Goal: Task Accomplishment & Management: Manage account settings

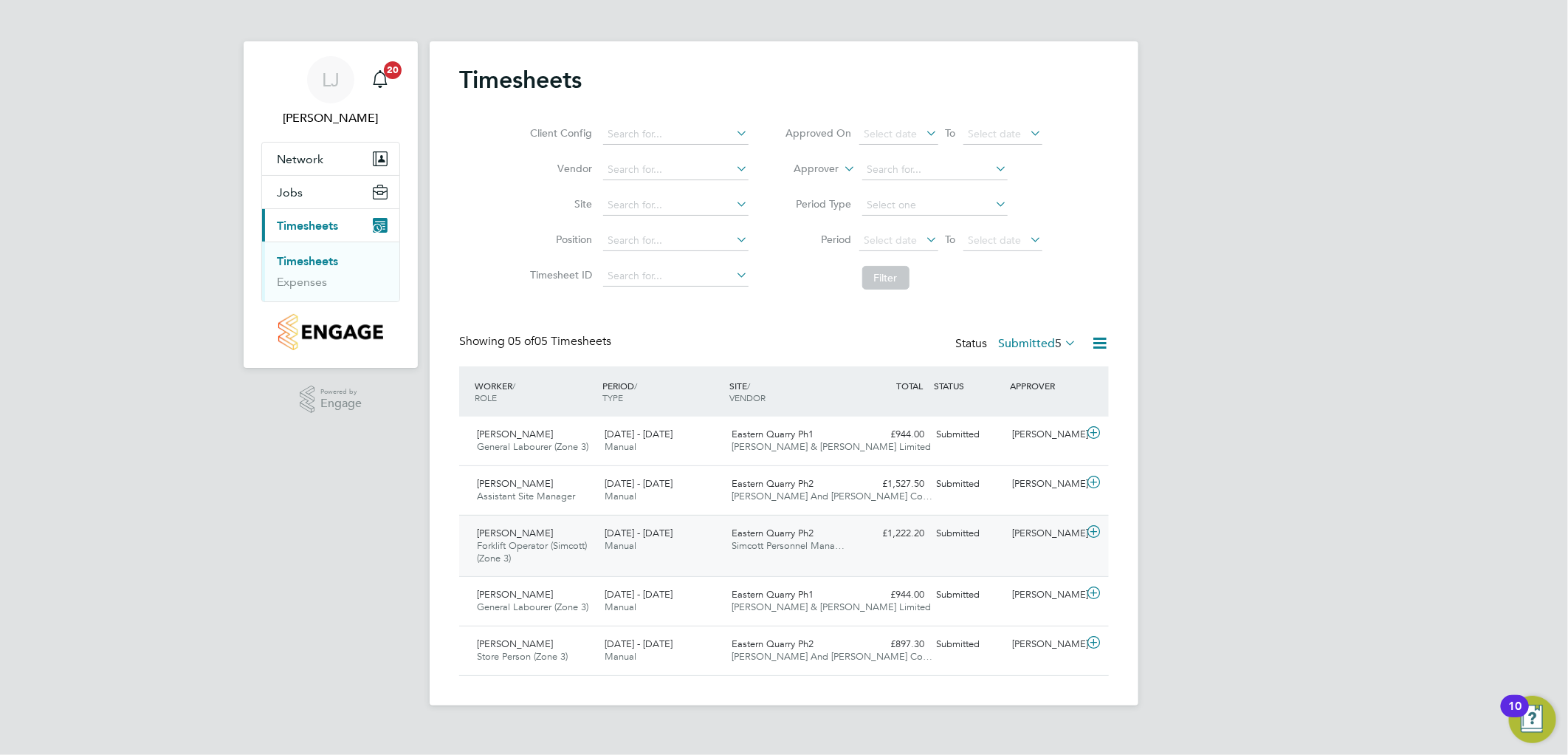
click at [589, 536] on div "David Stocks Forklift Operator (Simcott) (Zone 3) 4 - 10 Aug 2025" at bounding box center [535, 545] width 127 height 49
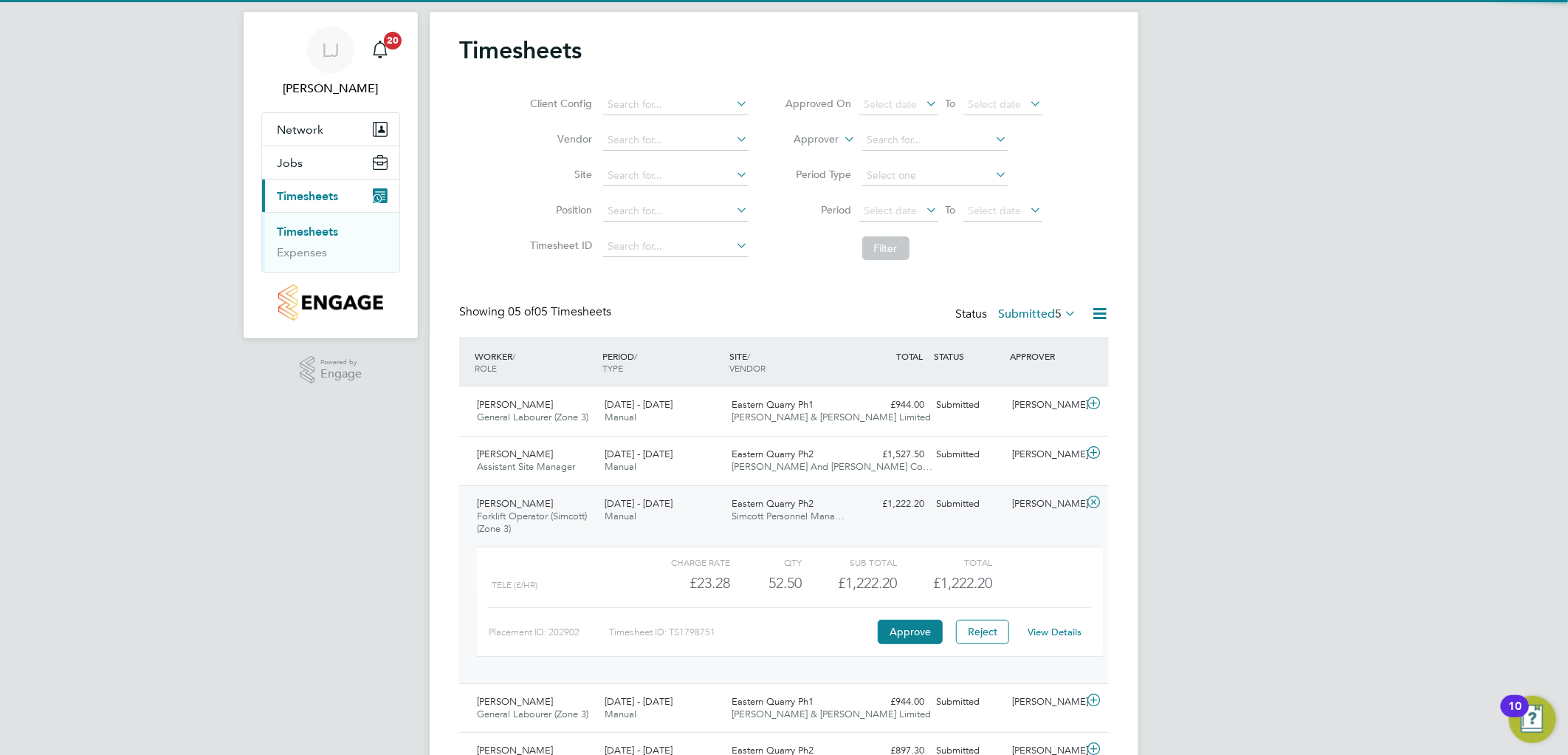
scroll to position [82, 0]
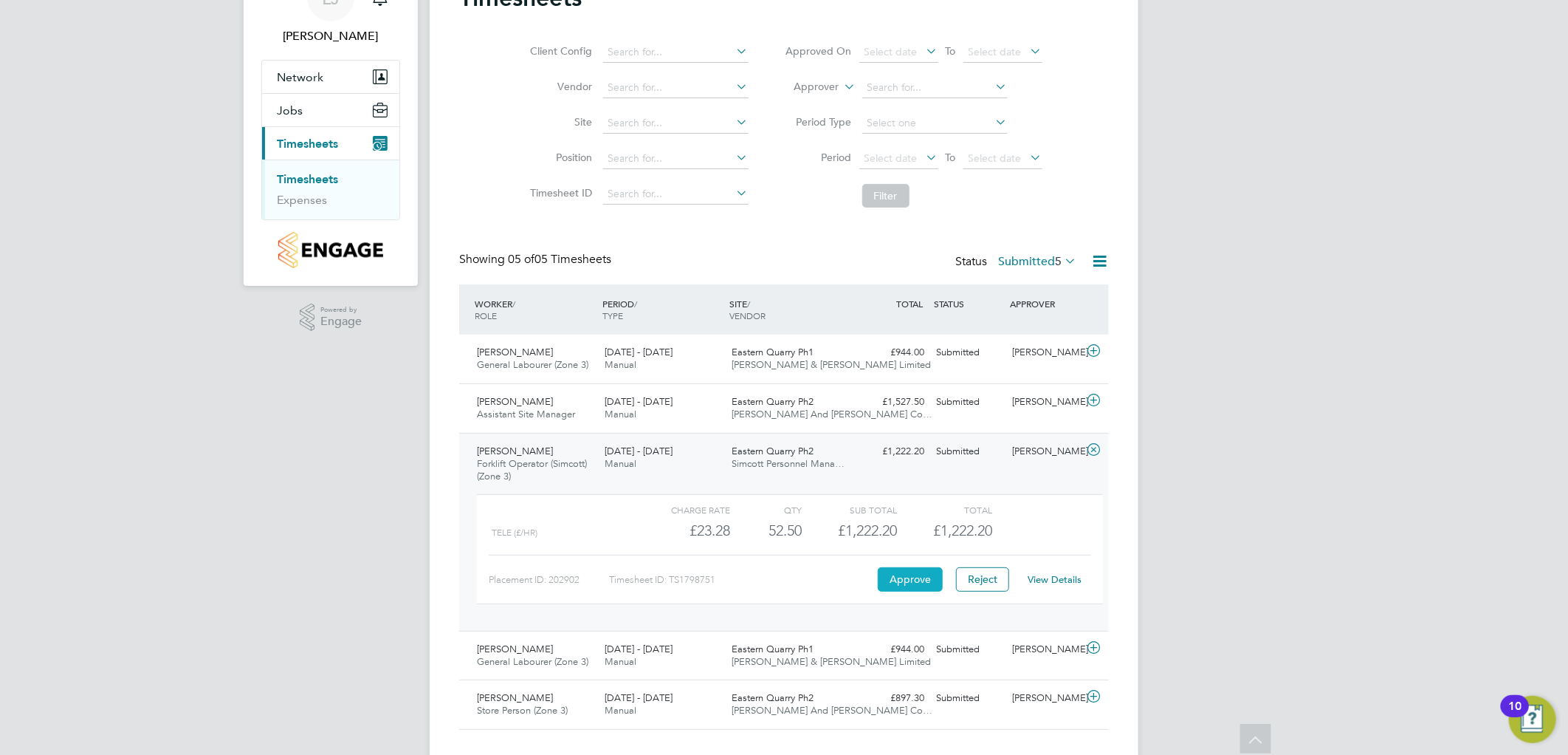
click at [902, 586] on button "Approve" at bounding box center [910, 578] width 65 height 23
click at [541, 393] on div "Klodijan Koka Assistant Site Manager 4 - 10 Aug 2025" at bounding box center [535, 408] width 127 height 37
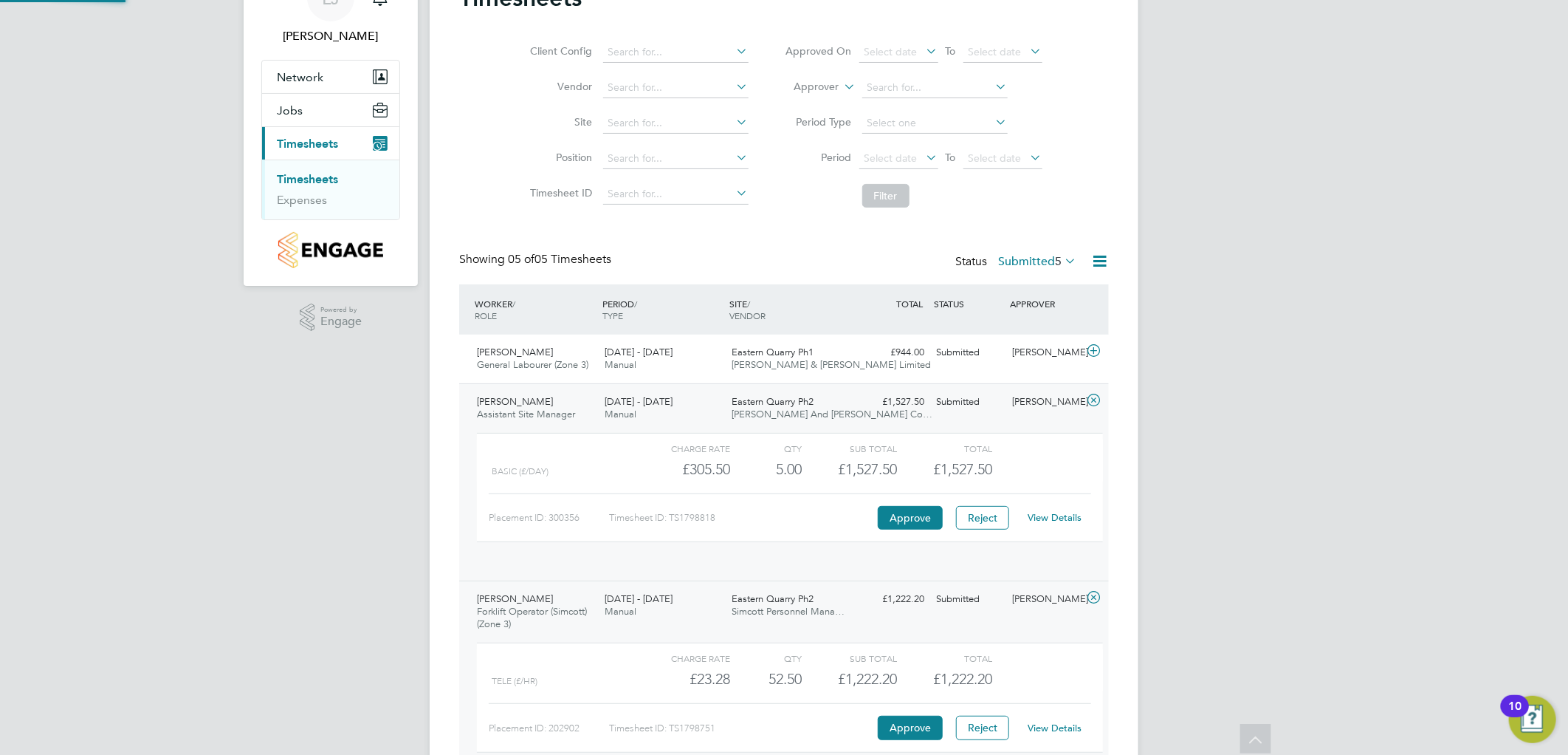
scroll to position [24, 144]
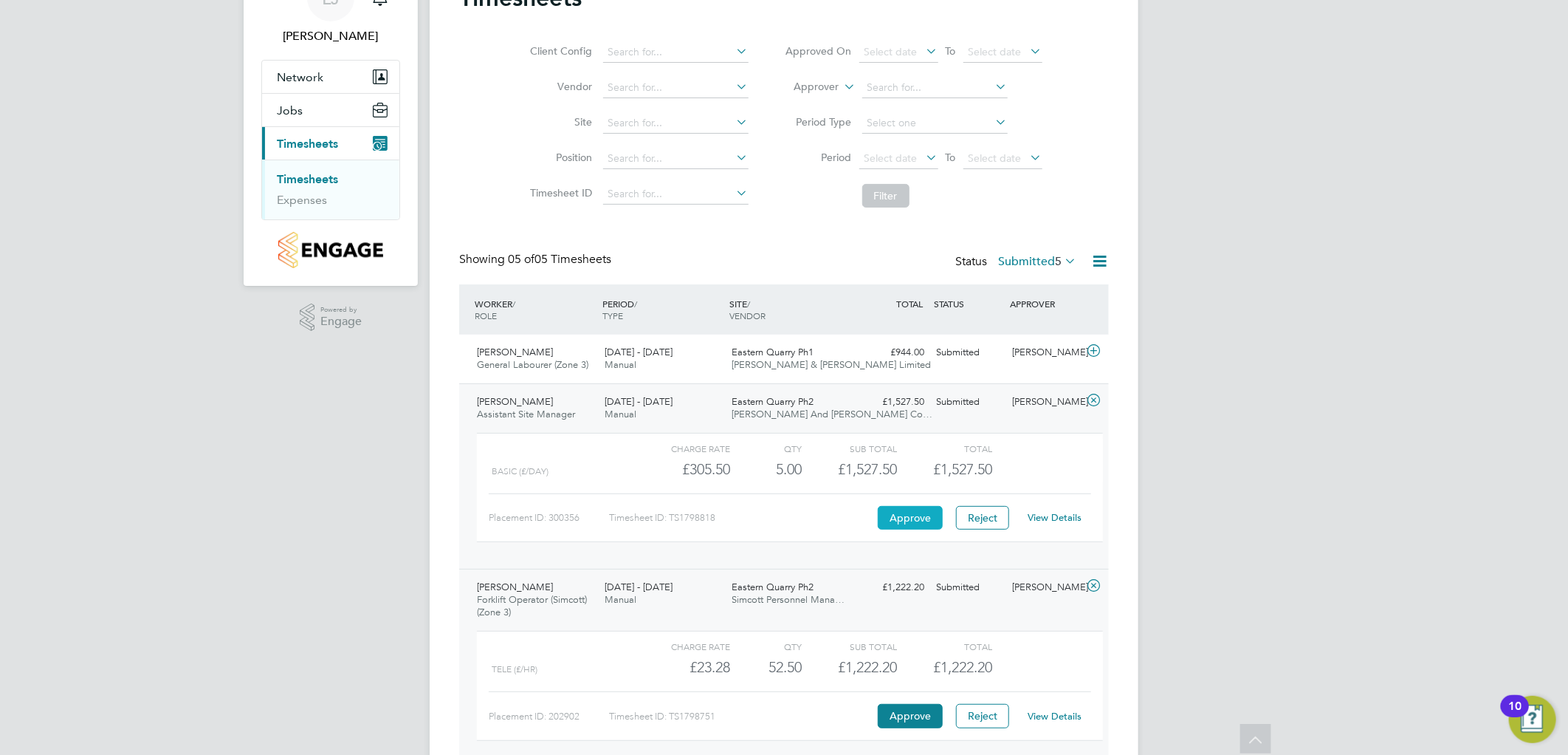
click at [917, 521] on button "Approve" at bounding box center [910, 517] width 65 height 23
click at [643, 348] on span "4 - 10 Aug 2025" at bounding box center [639, 352] width 68 height 12
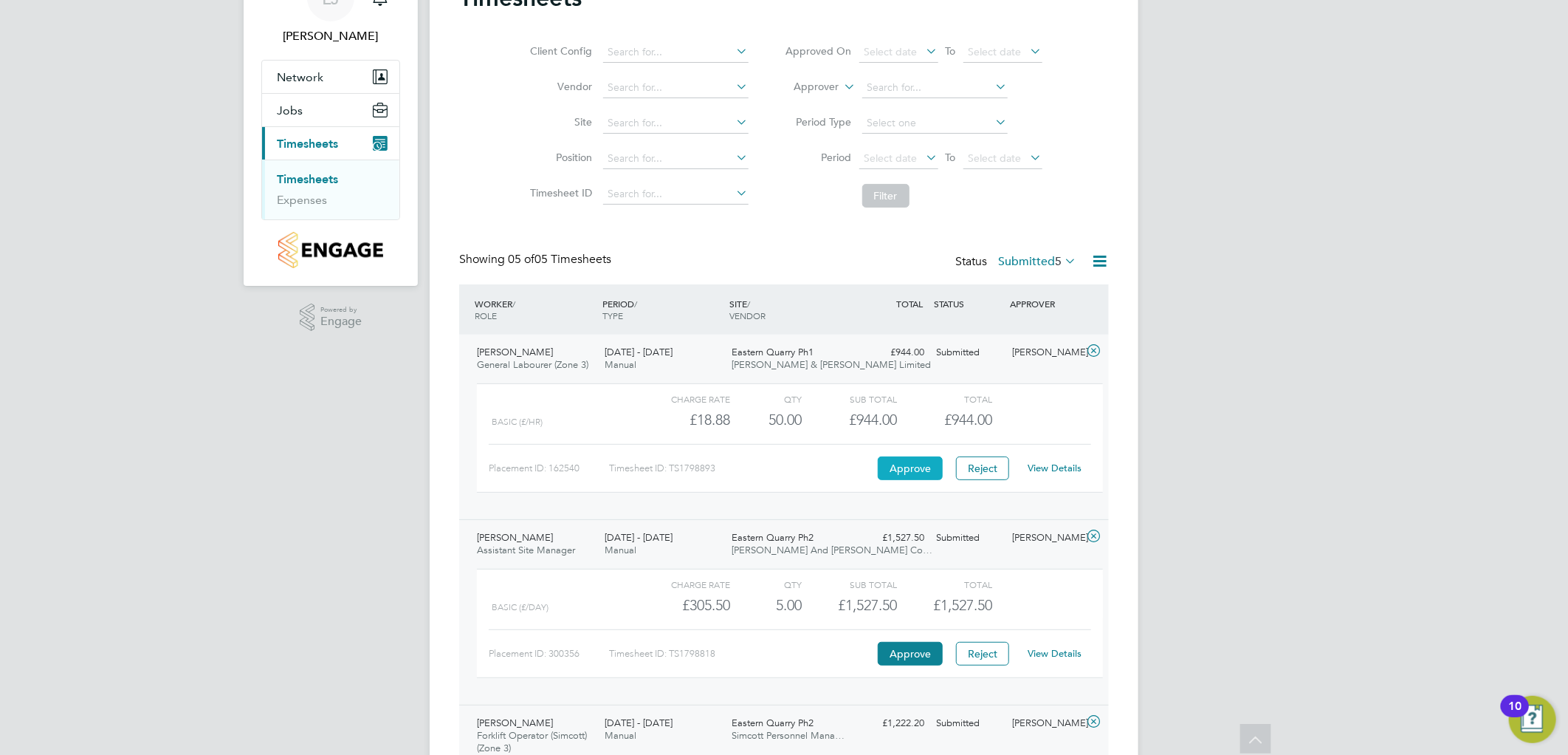
click at [931, 465] on button "Approve" at bounding box center [910, 467] width 65 height 23
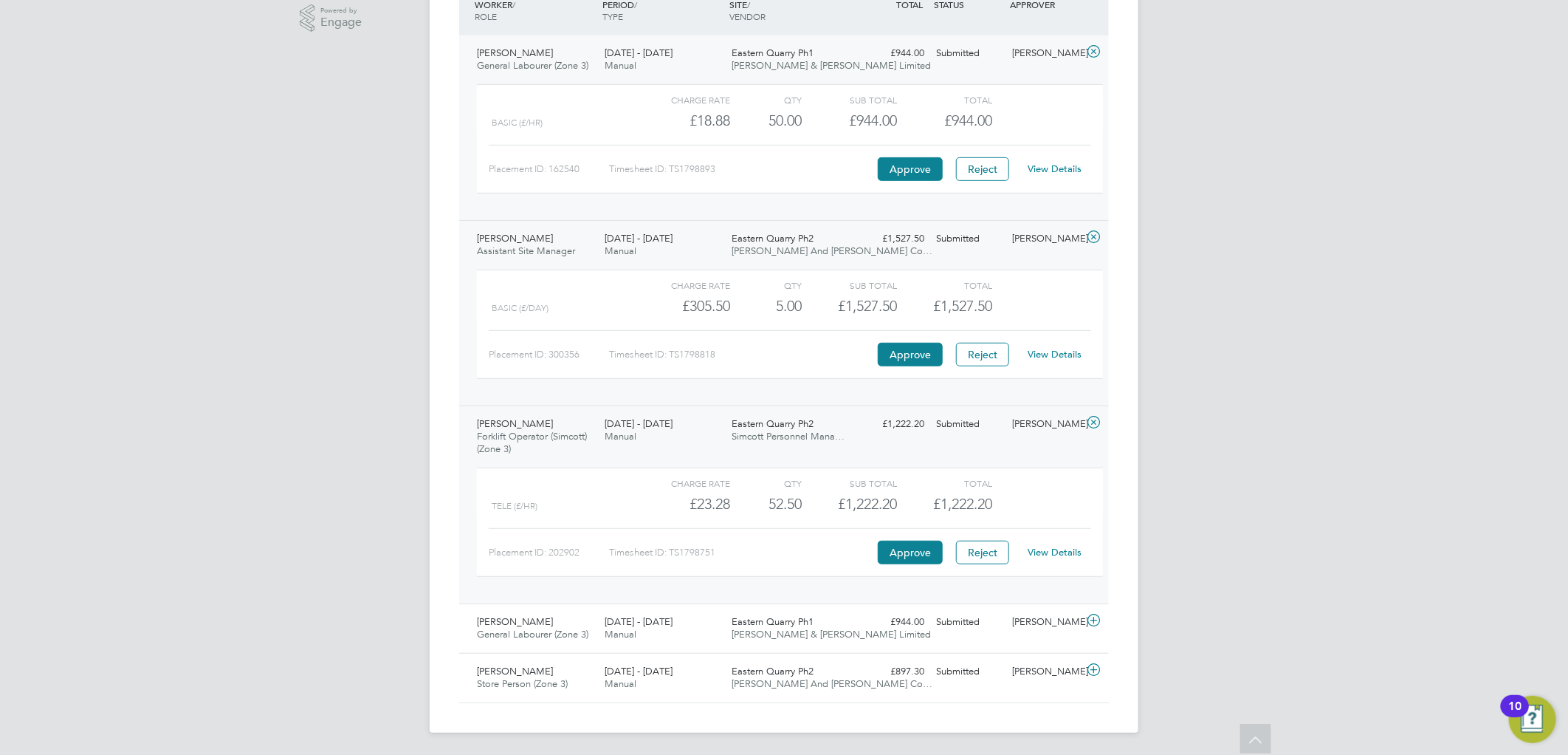
scroll to position [382, 0]
click at [607, 641] on div "4 - 10 Aug 2025 Manual" at bounding box center [662, 627] width 127 height 37
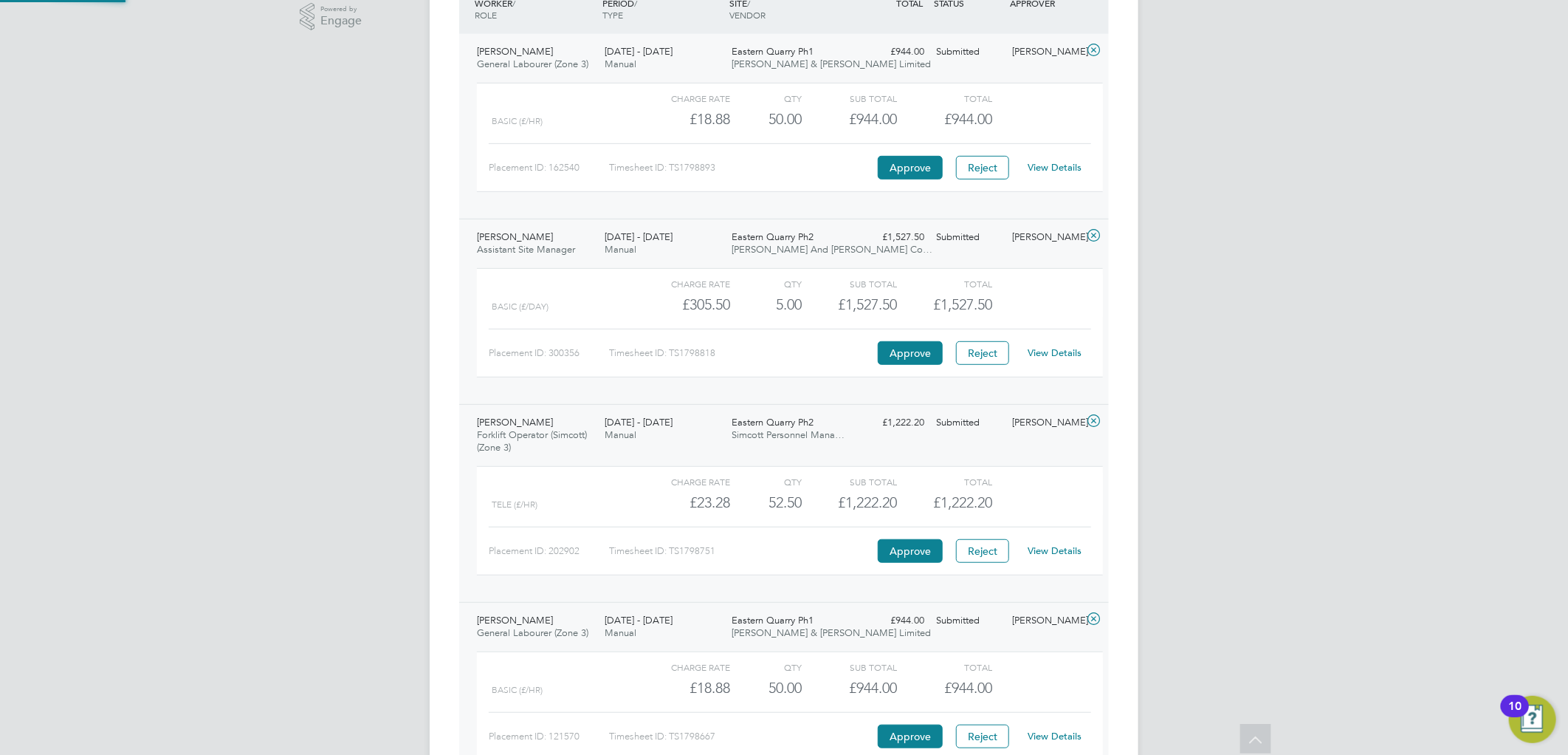
scroll to position [412, 0]
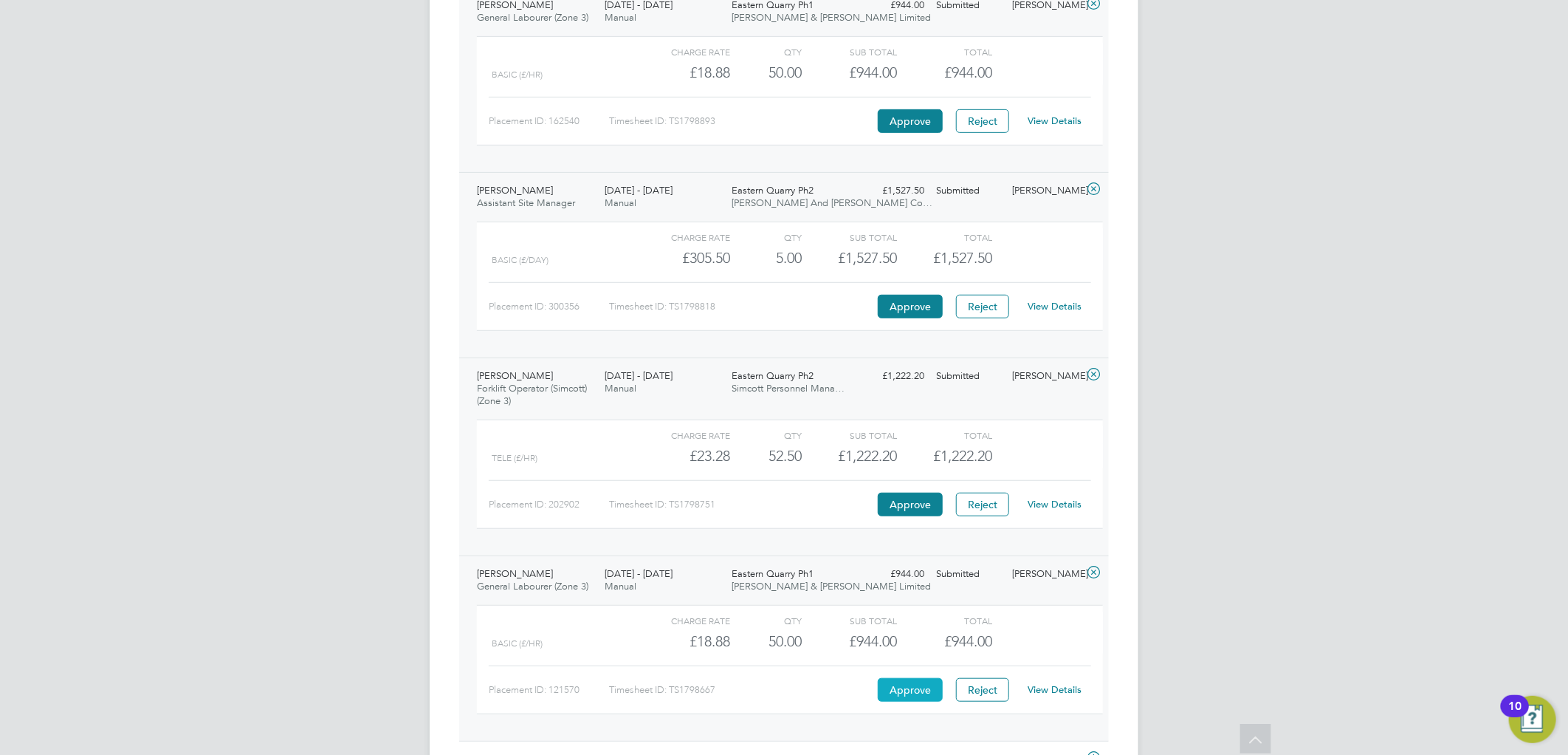
click at [889, 687] on button "Approve" at bounding box center [910, 689] width 65 height 23
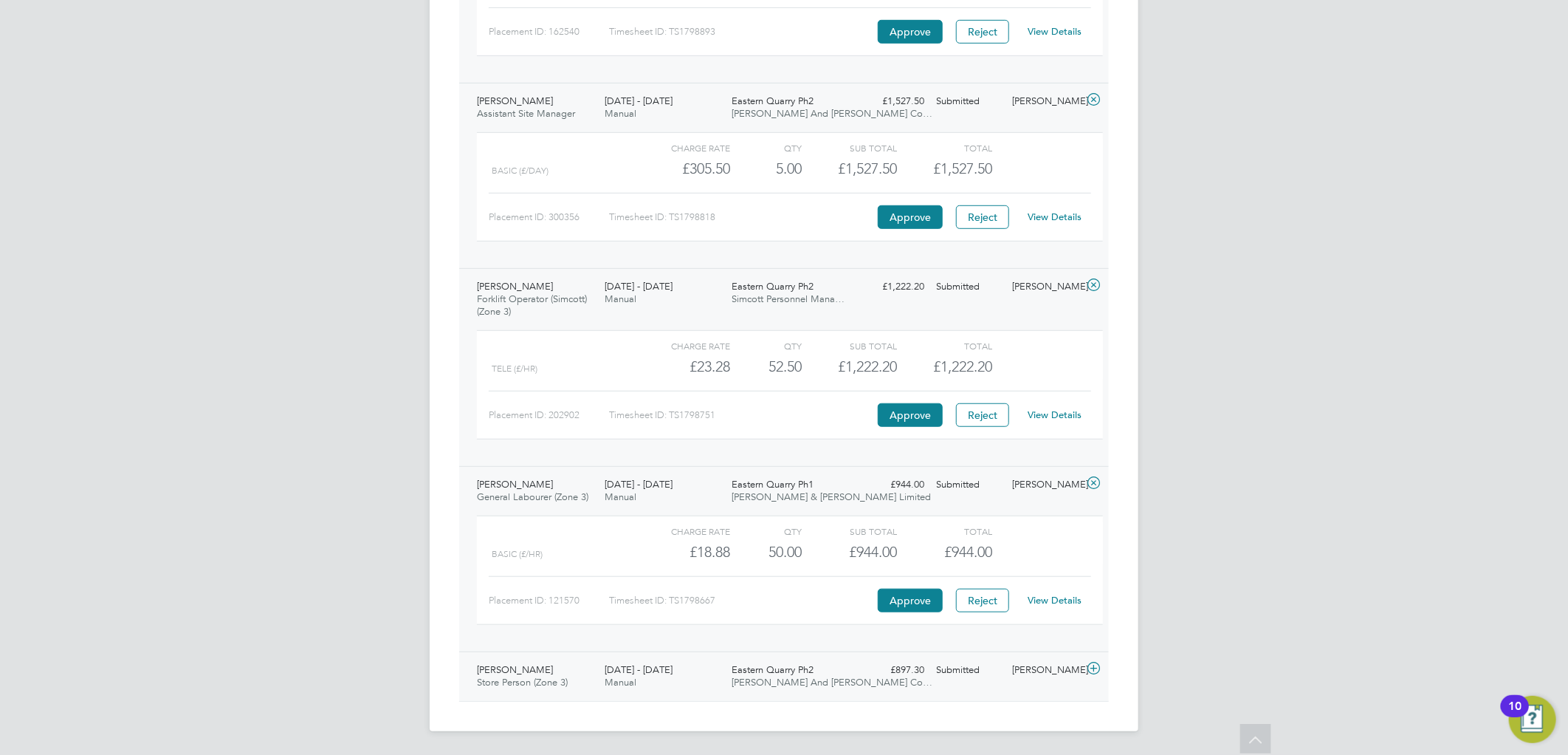
click at [515, 680] on span "Store Person (Zone 3)" at bounding box center [522, 681] width 91 height 12
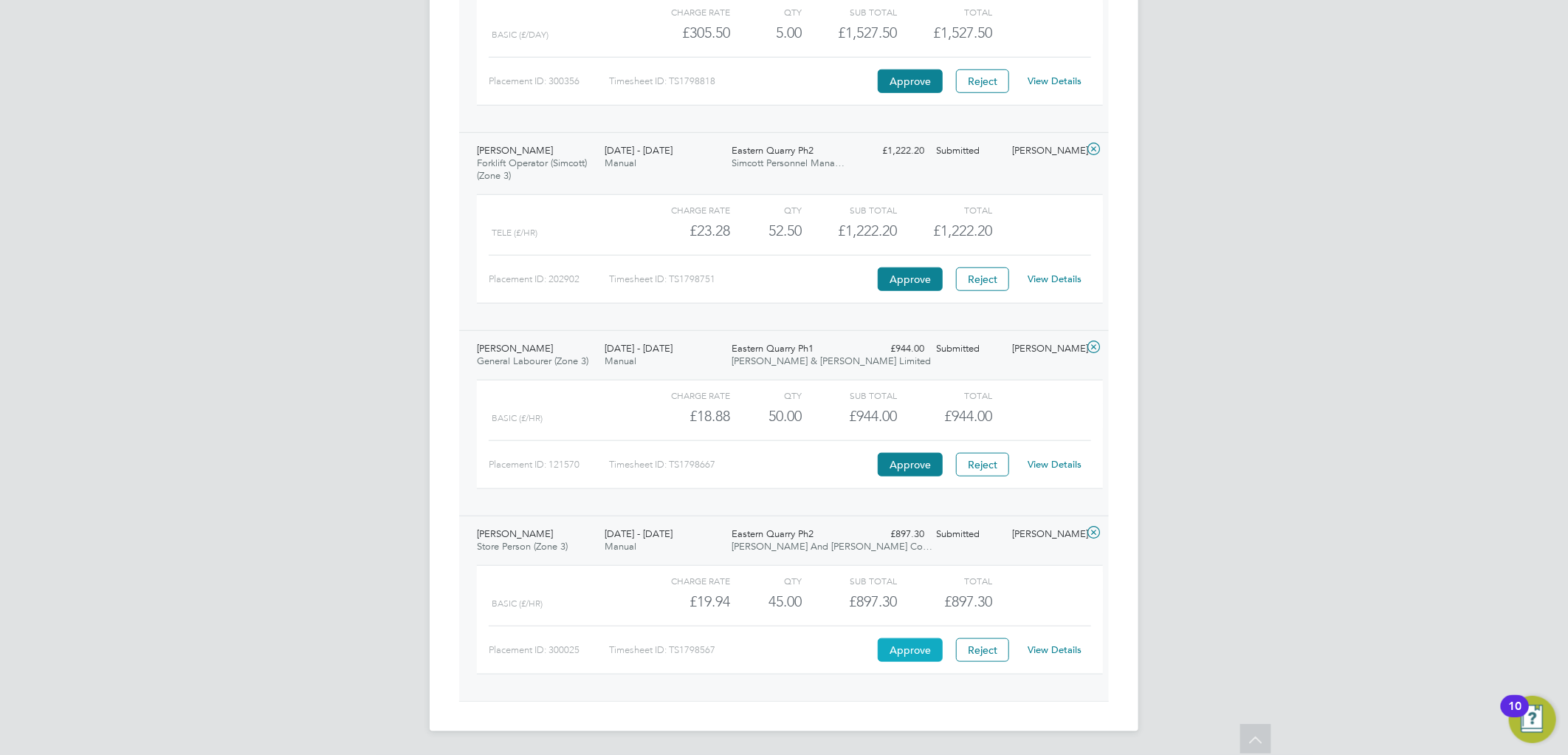
click at [915, 661] on button "Approve" at bounding box center [910, 649] width 65 height 23
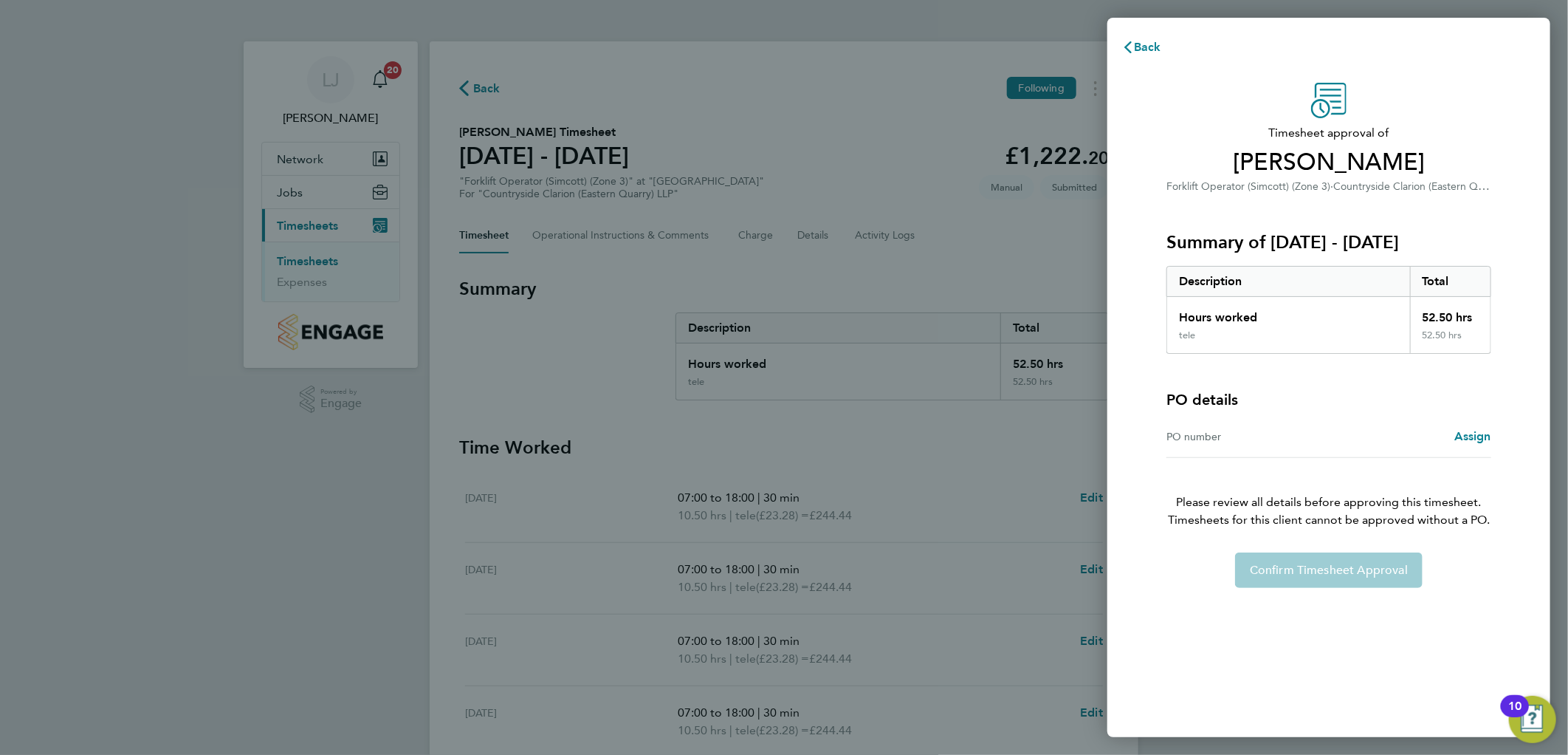
click at [1278, 490] on p "Please review all details before approving this timesheet. Timesheets for this …" at bounding box center [1330, 493] width 361 height 71
click at [1152, 49] on span "Back" at bounding box center [1148, 47] width 28 height 14
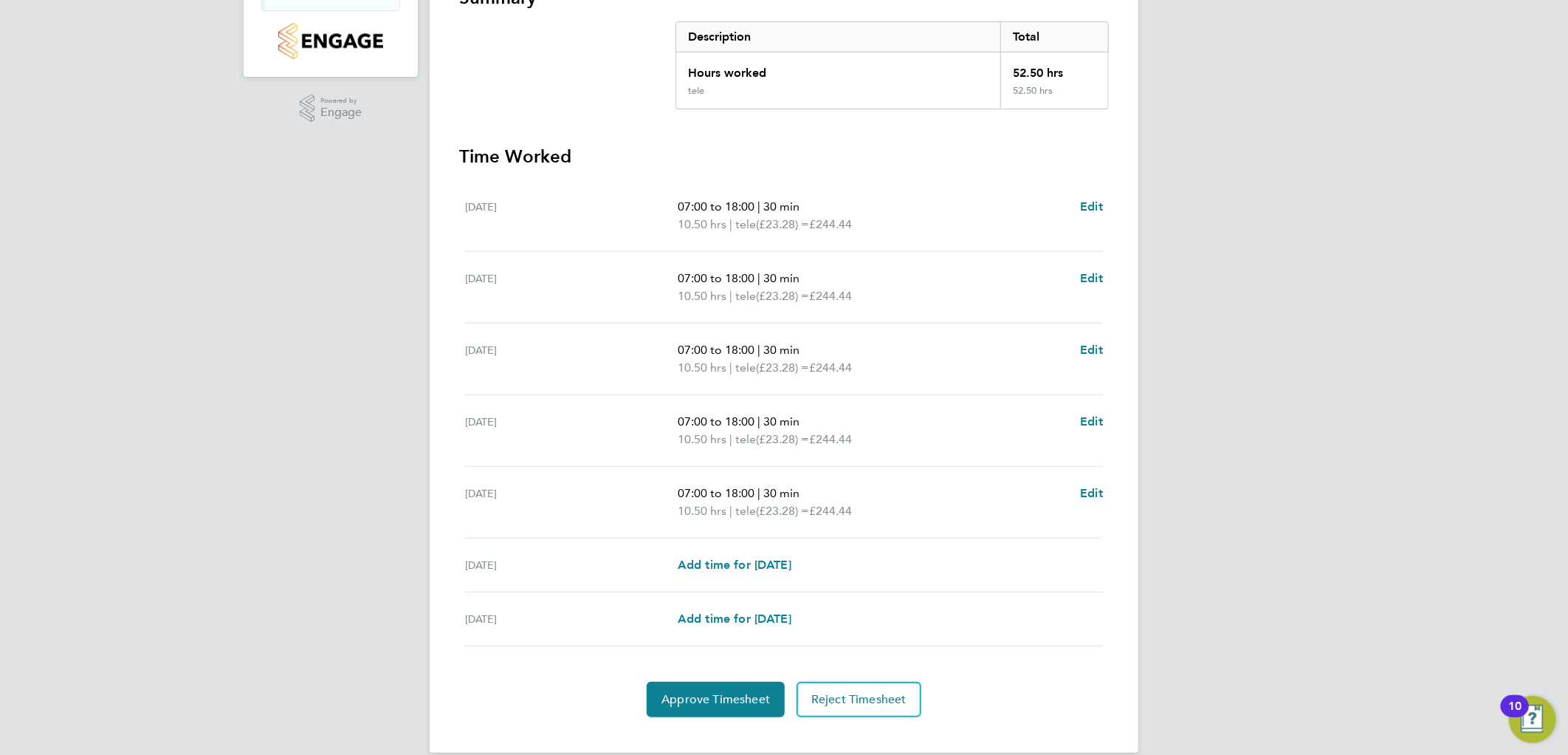
scroll to position [311, 0]
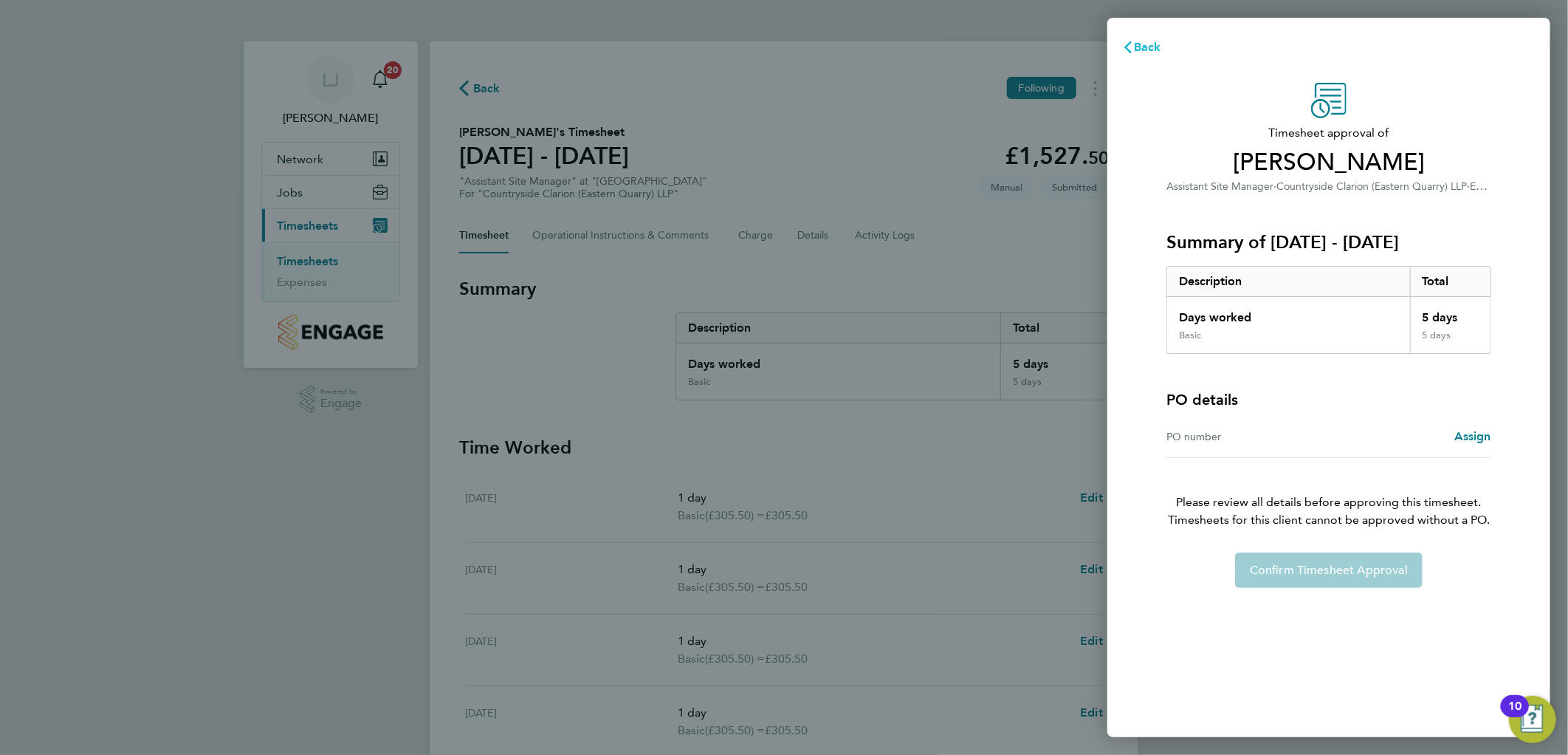
click at [1161, 49] on button "Back" at bounding box center [1142, 47] width 68 height 29
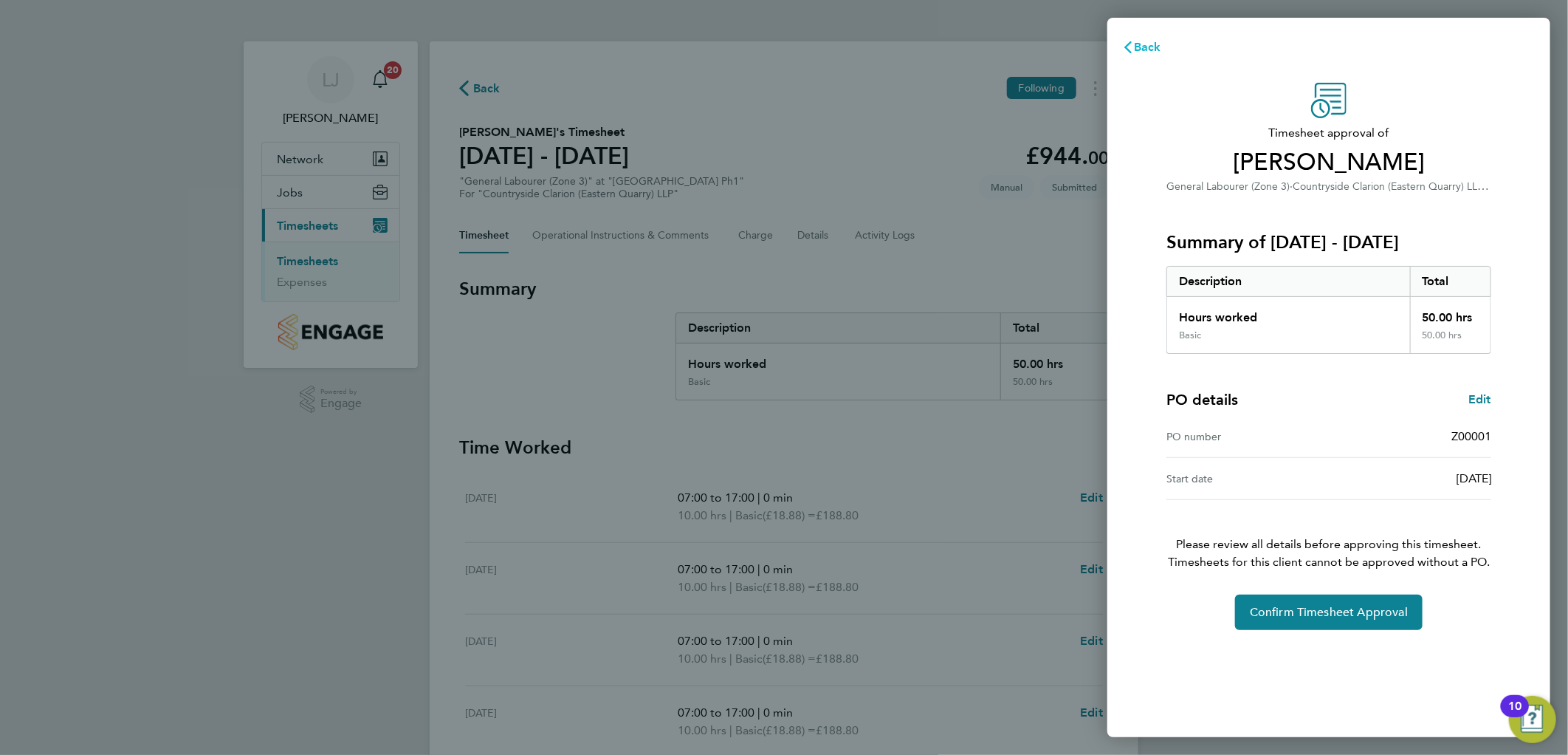
click at [1145, 46] on span "Back" at bounding box center [1148, 47] width 28 height 14
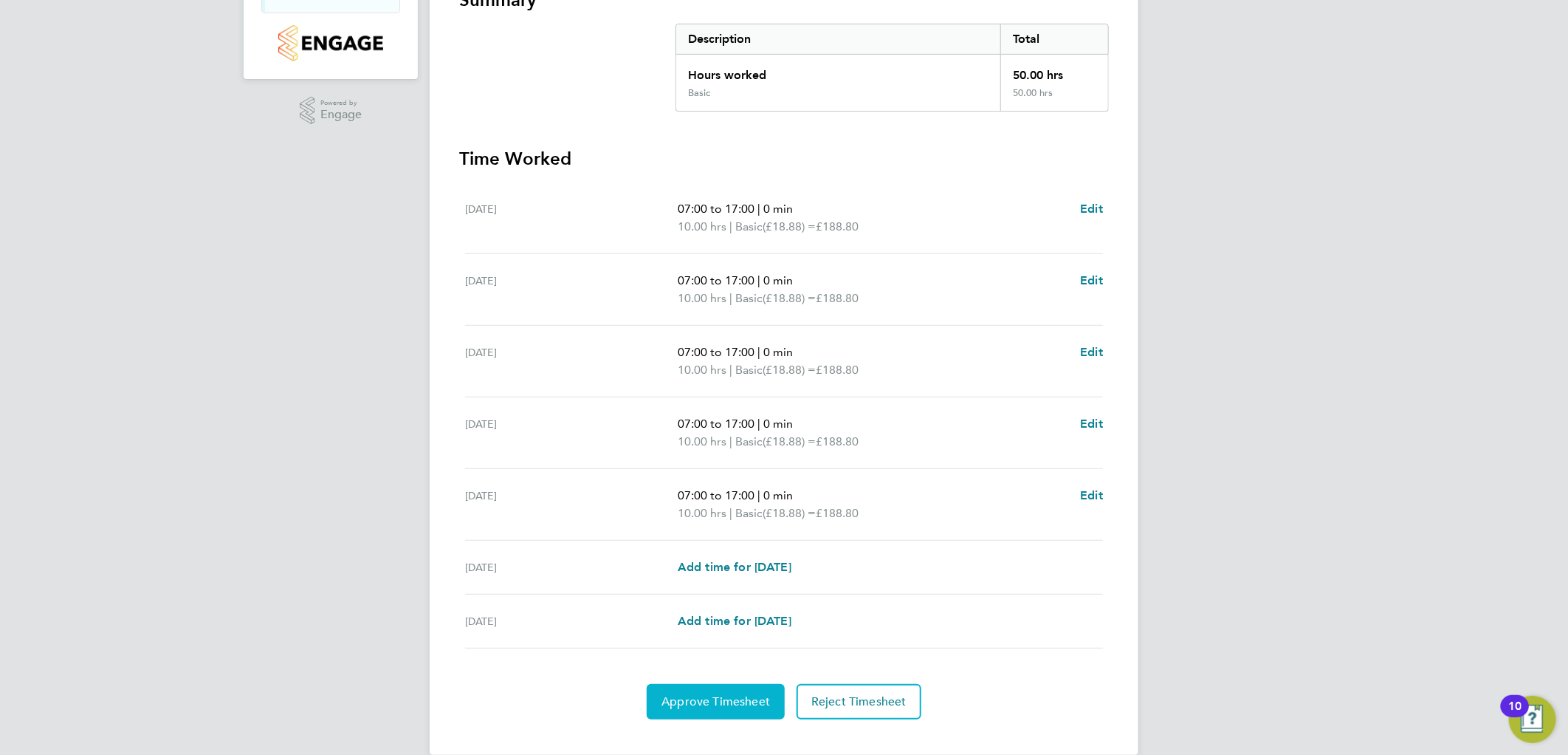
scroll to position [311, 0]
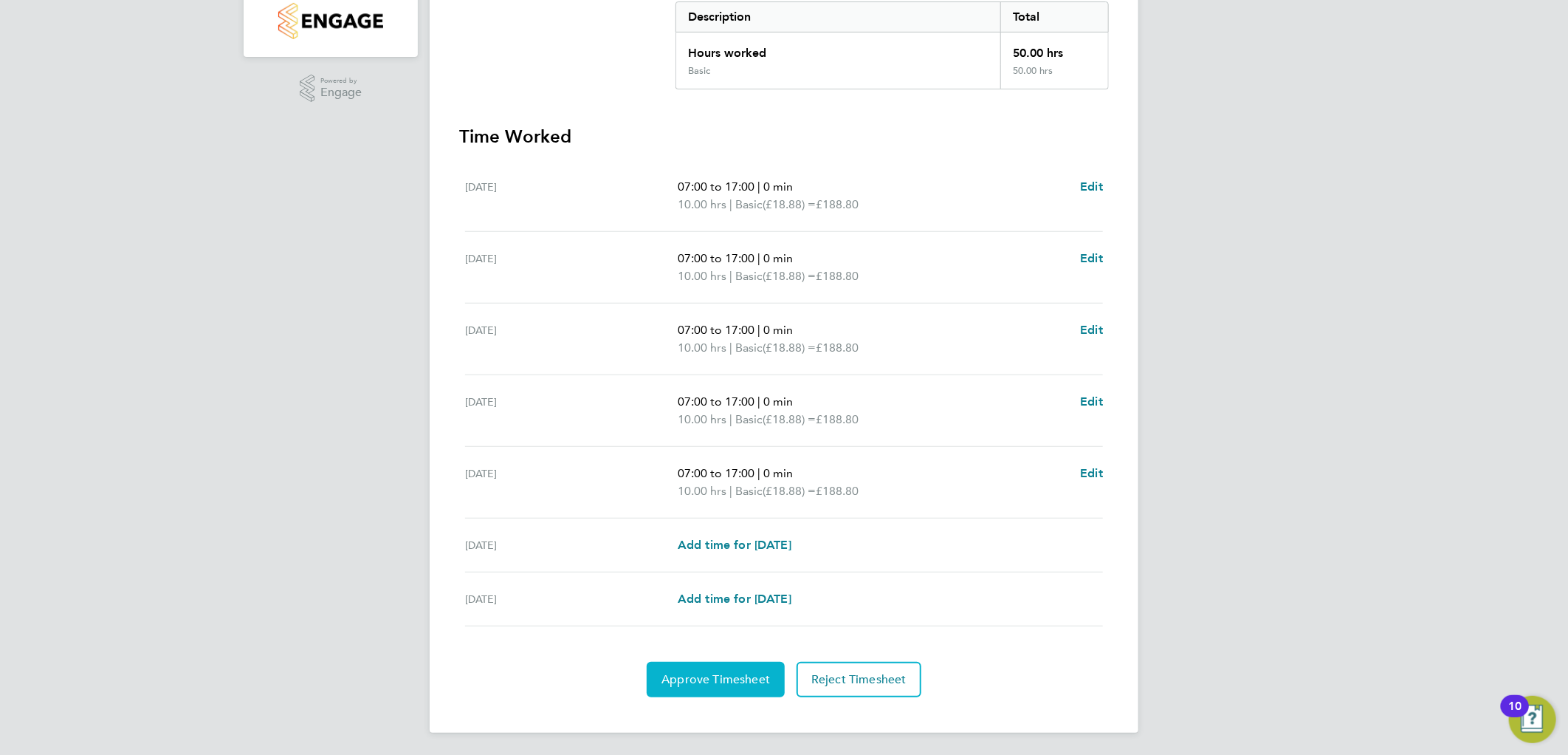
click at [714, 690] on button "Approve Timesheet" at bounding box center [715, 679] width 138 height 36
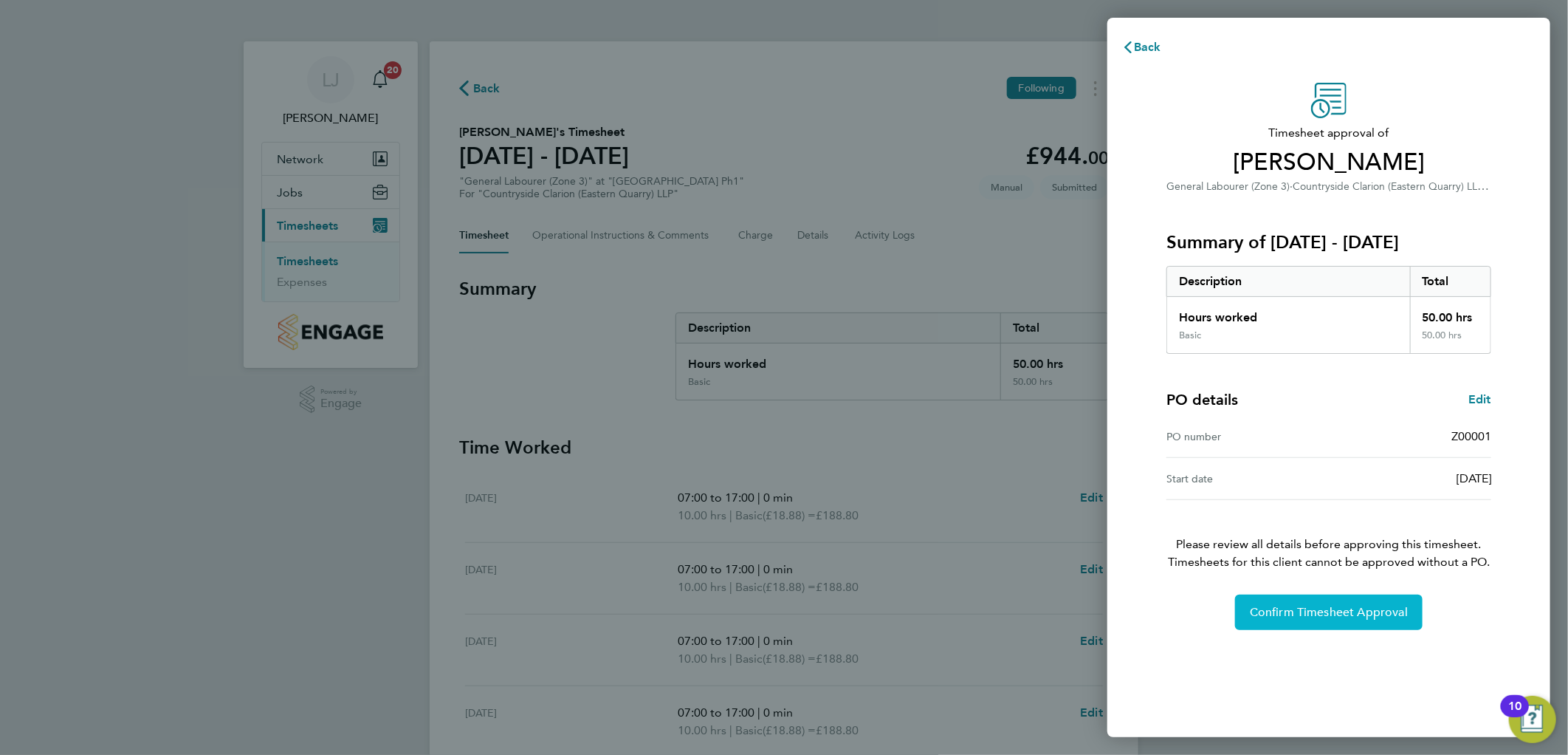
click at [1316, 610] on span "Confirm Timesheet Approval" at bounding box center [1329, 612] width 158 height 15
click at [1399, 625] on button "Confirm Timesheet Approval" at bounding box center [1329, 612] width 187 height 36
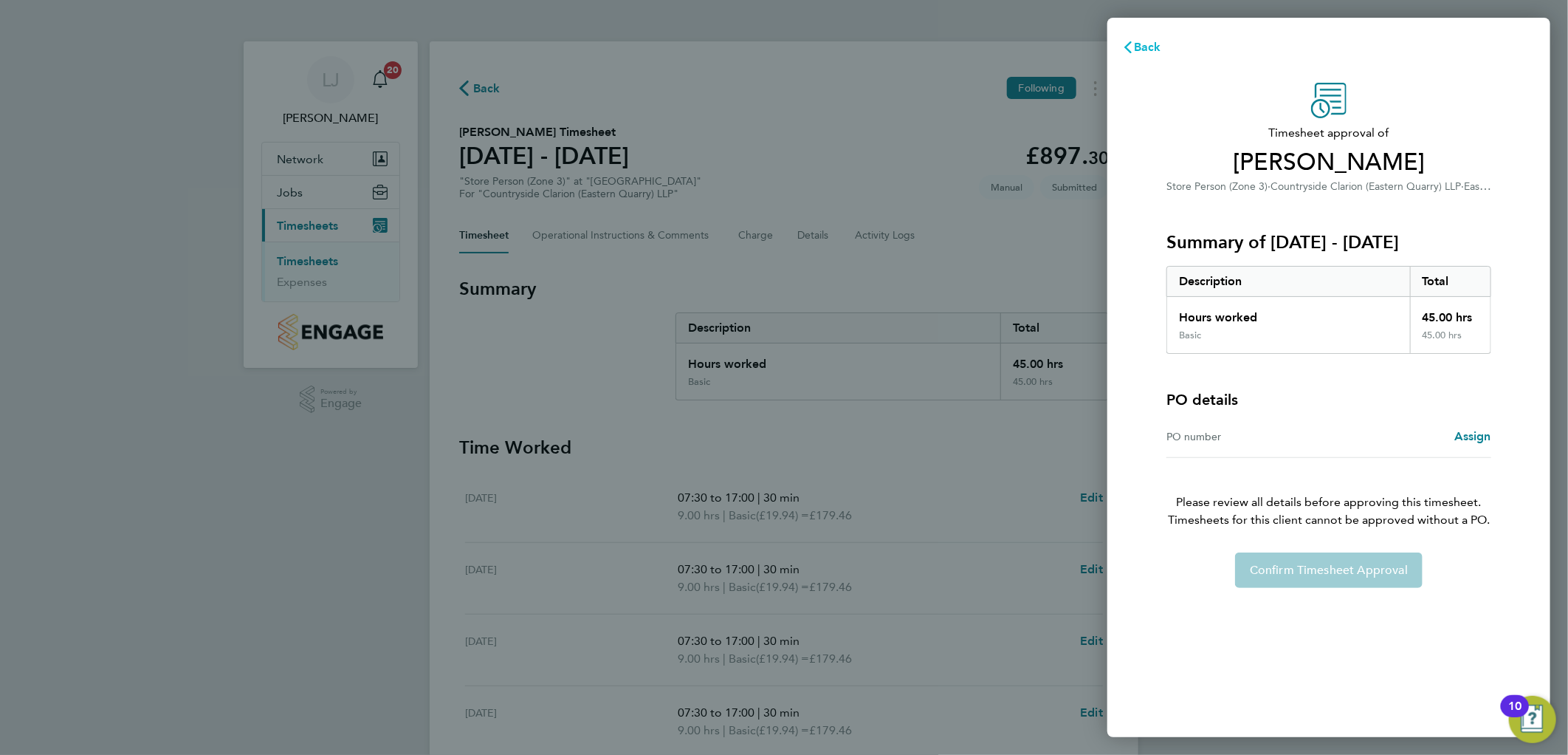
click at [1153, 49] on span "Back" at bounding box center [1148, 47] width 28 height 14
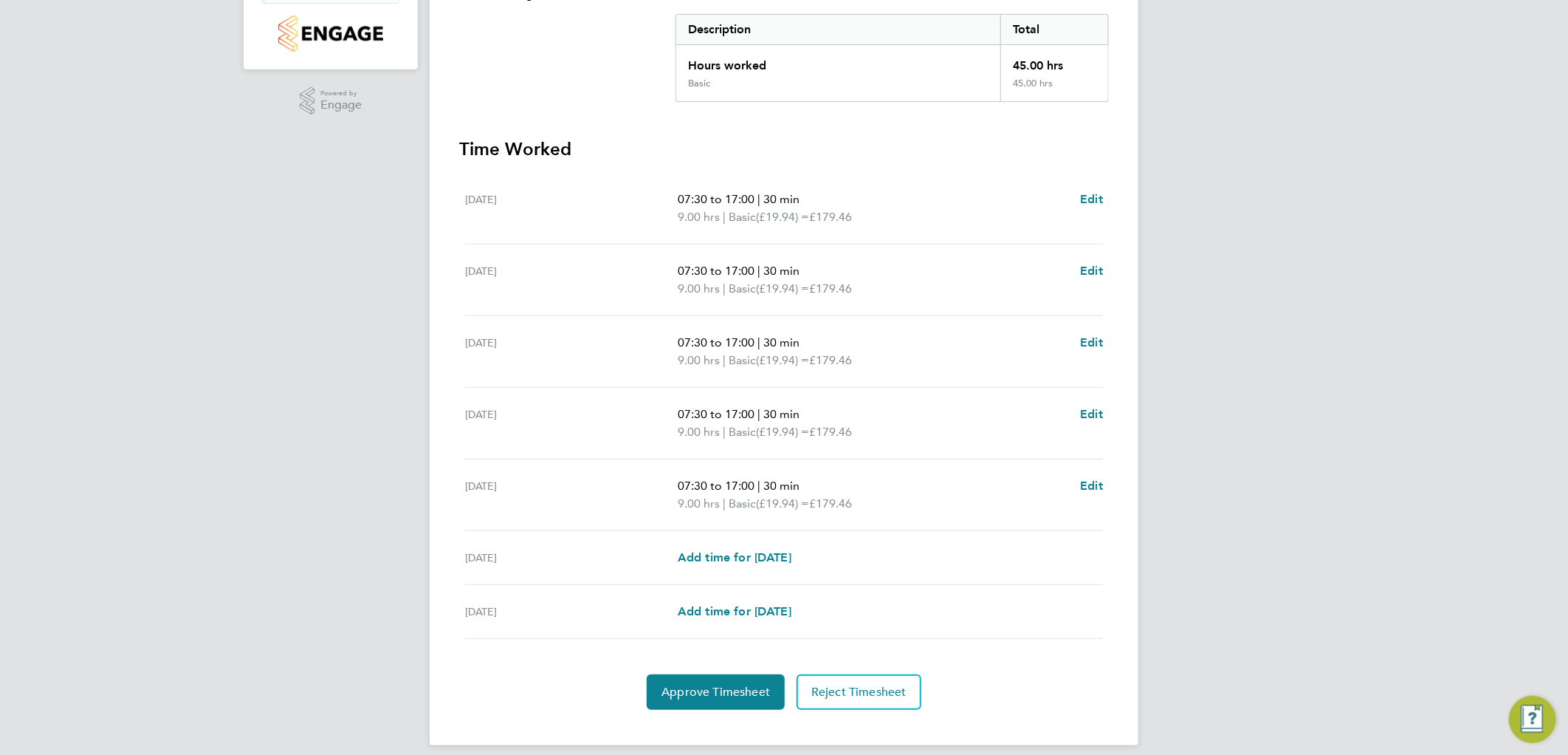
scroll to position [311, 0]
